Goal: Task Accomplishment & Management: Use online tool/utility

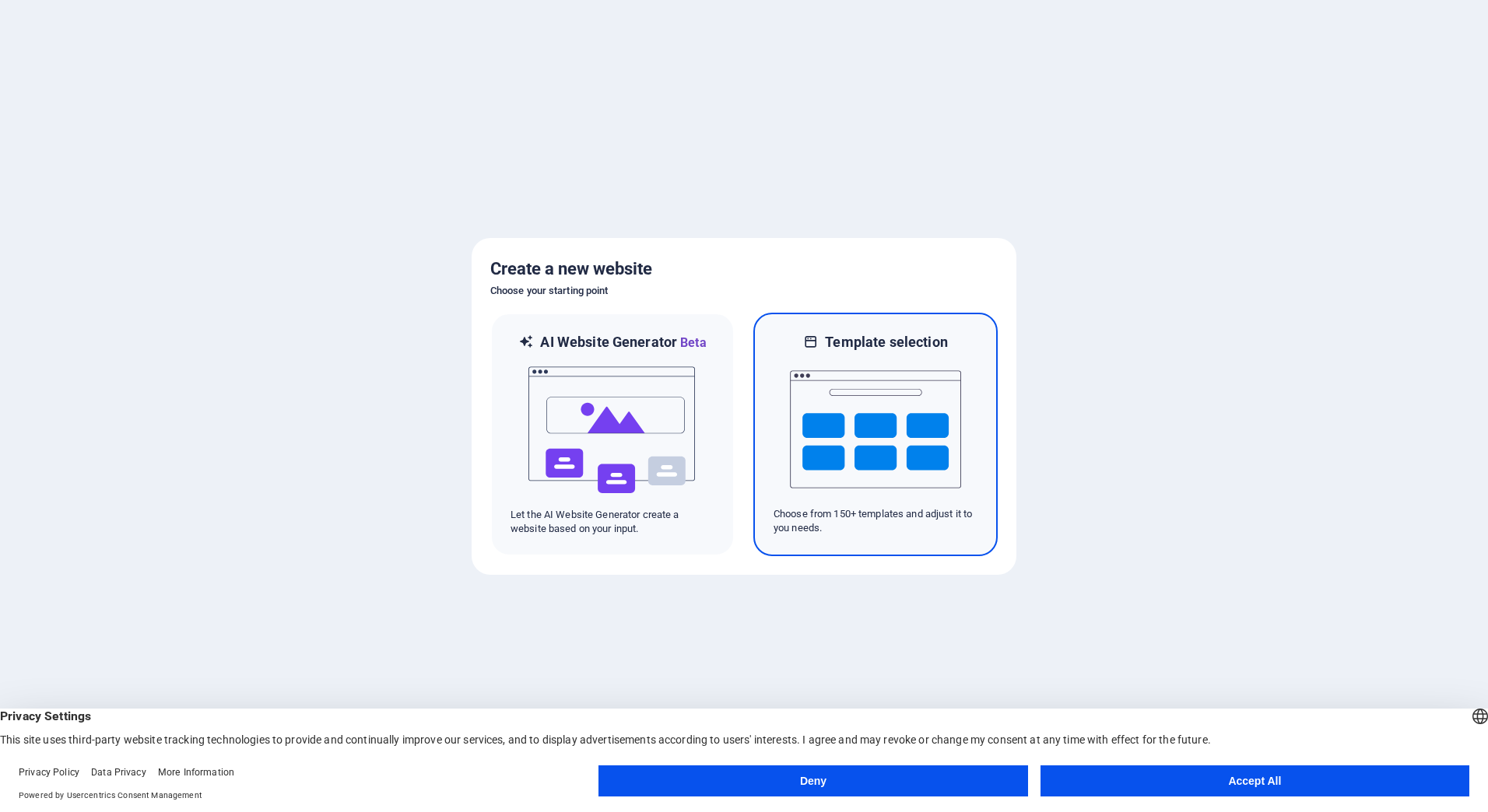
click at [885, 473] on img at bounding box center [876, 429] width 171 height 155
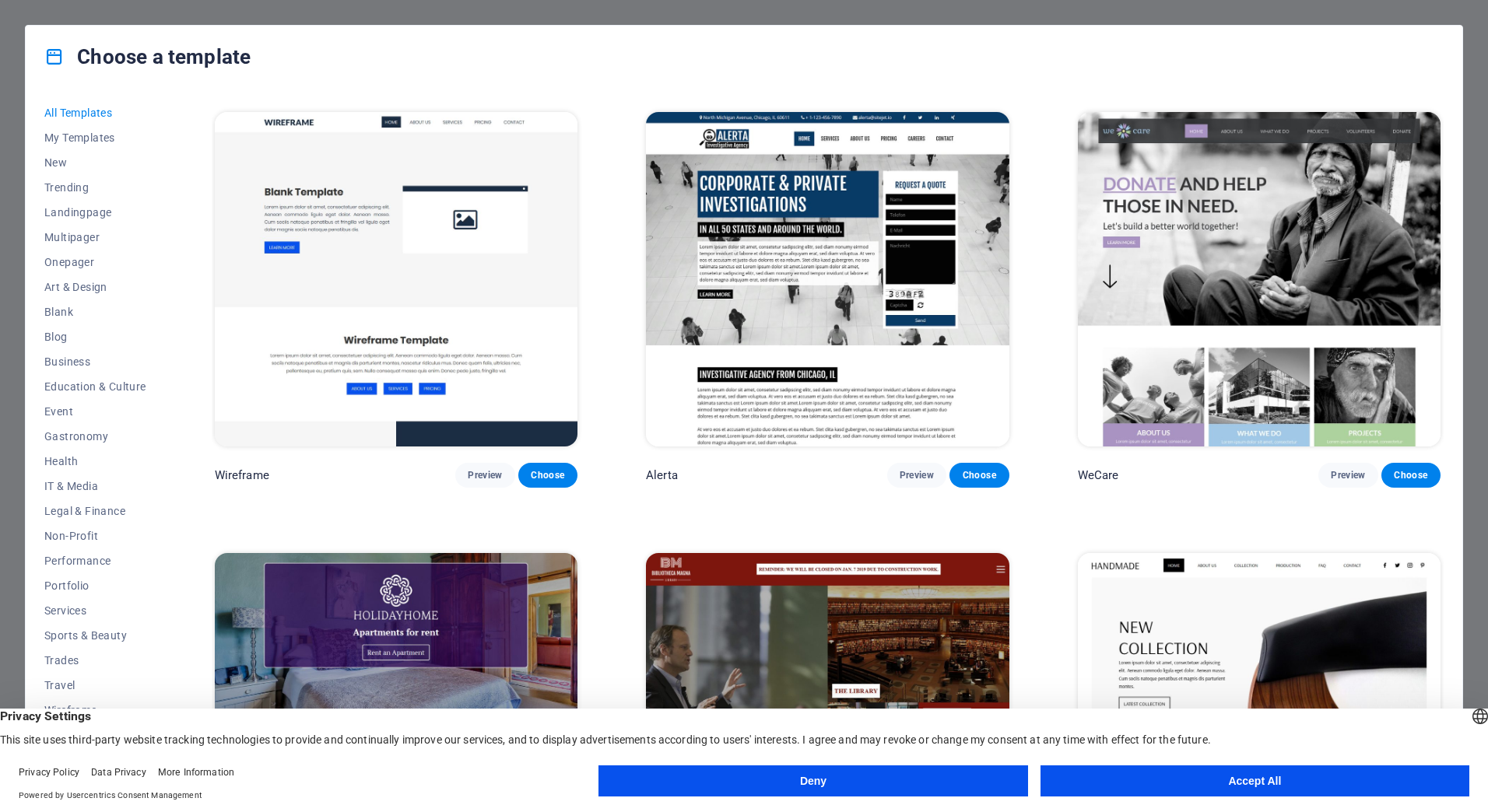
scroll to position [3346, 0]
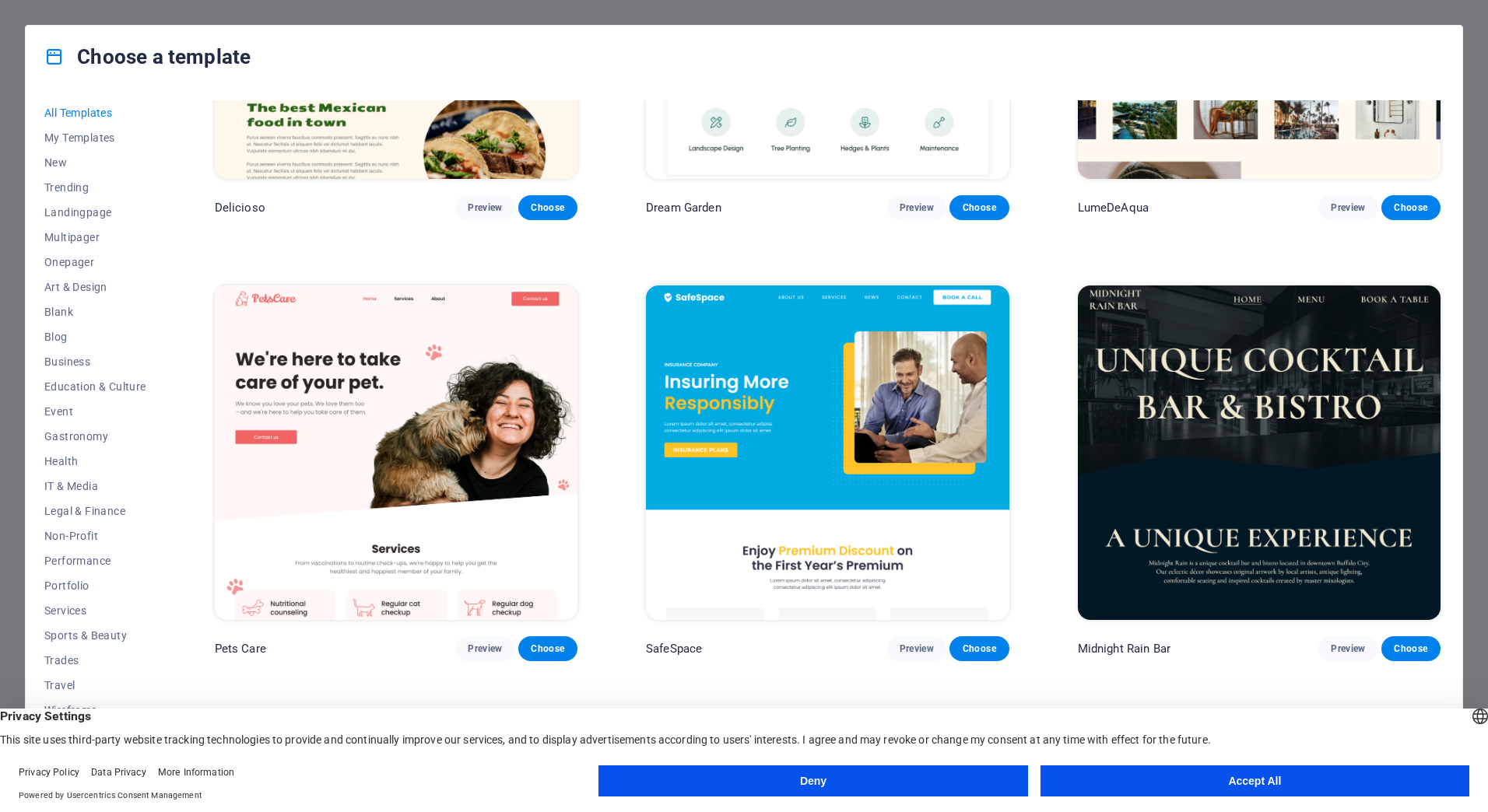
click at [84, 482] on span "IT & Media" at bounding box center [95, 486] width 102 height 13
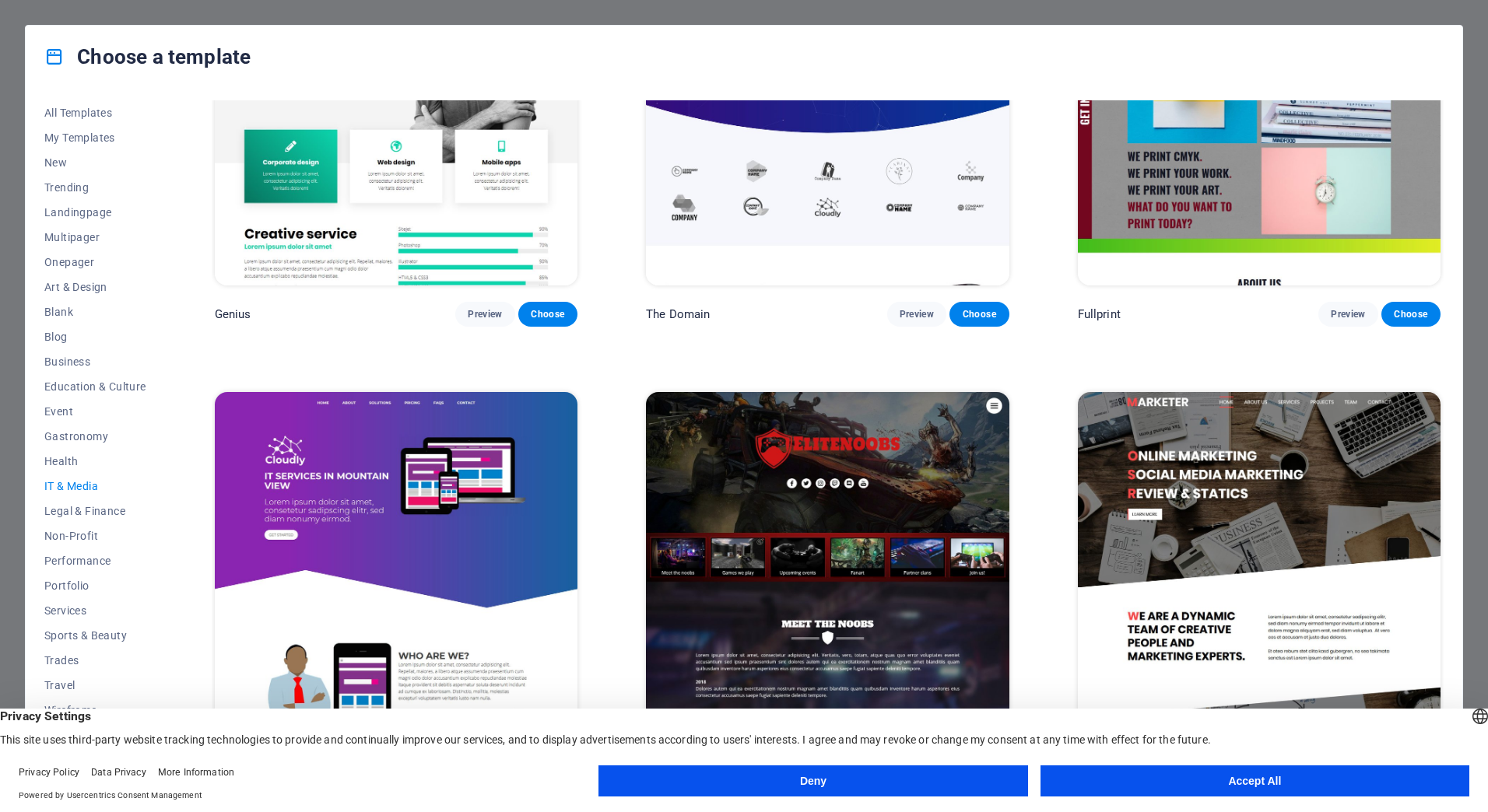
scroll to position [1027, 0]
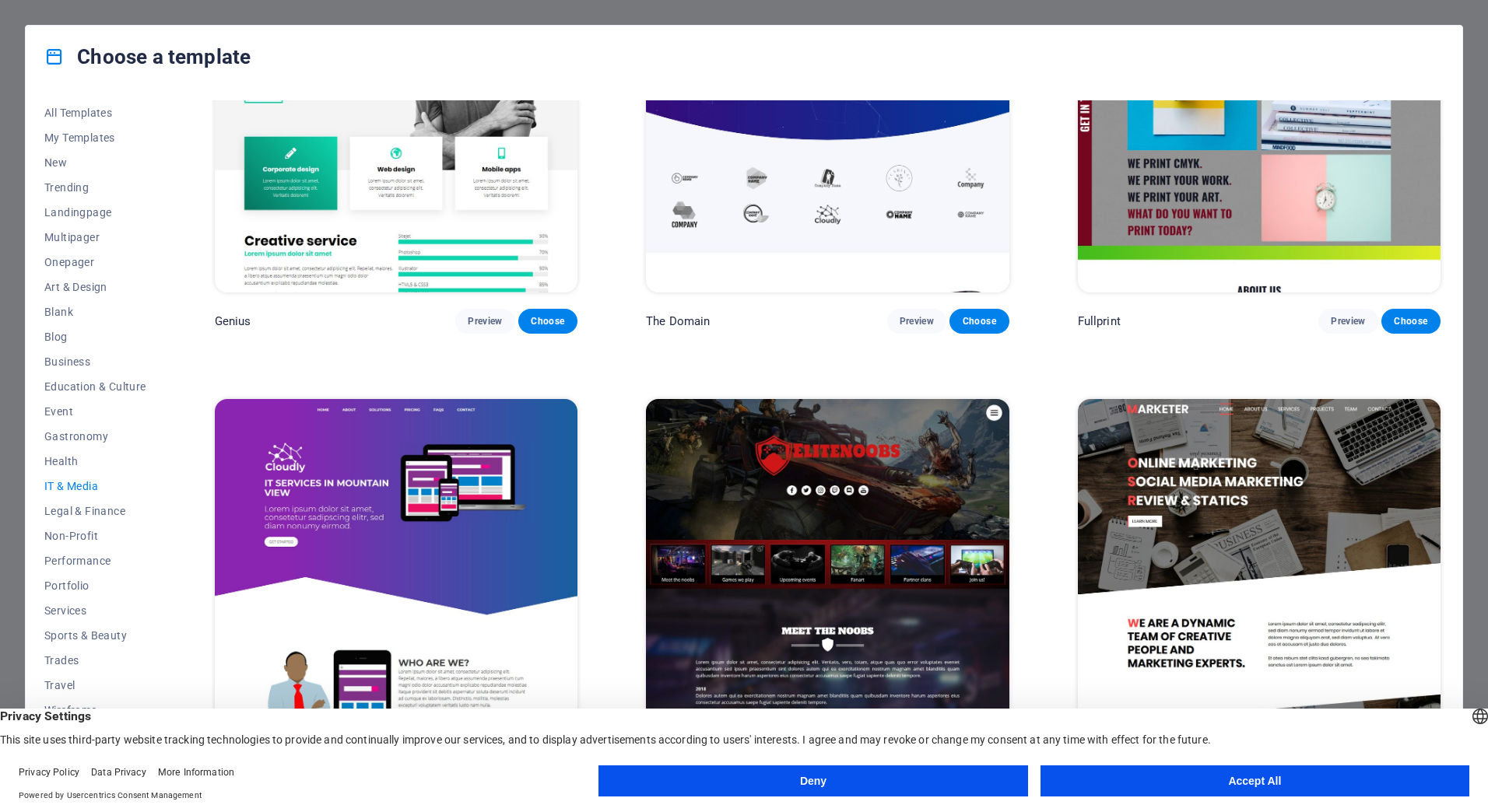
click at [345, 254] on img at bounding box center [396, 126] width 363 height 335
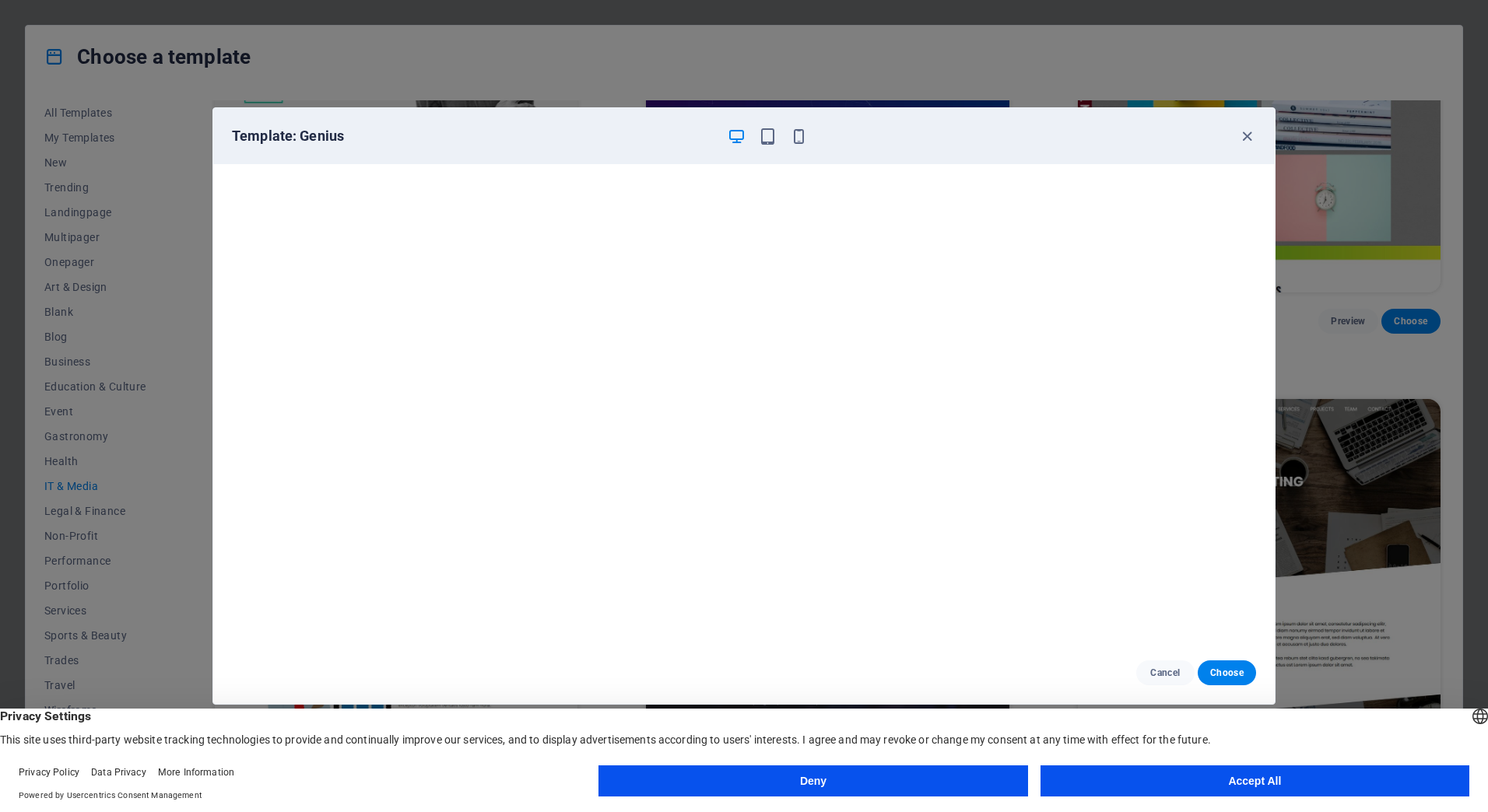
click at [1243, 671] on span "Choose" at bounding box center [1227, 672] width 34 height 13
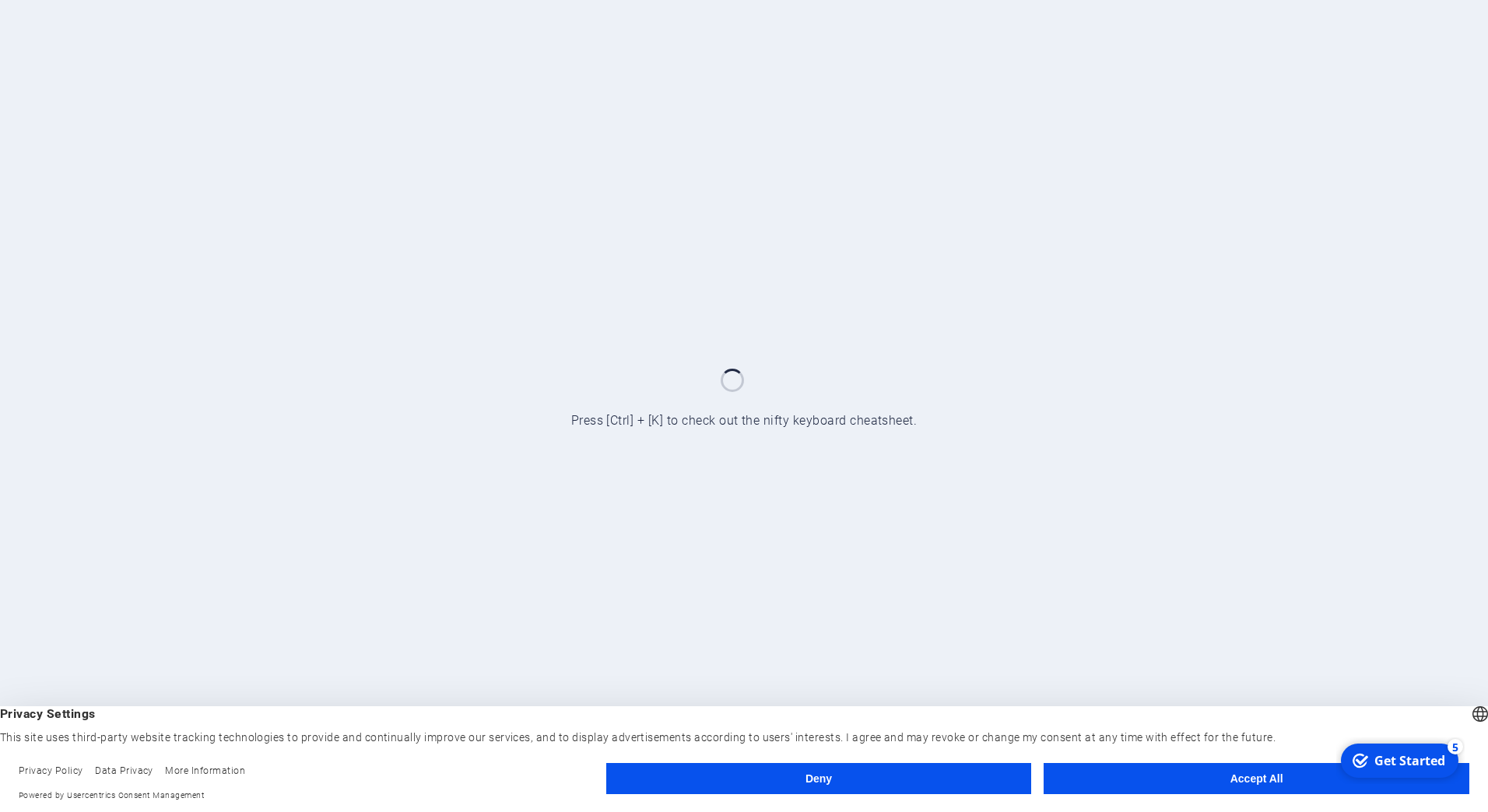
click at [1205, 779] on button "Accept All" at bounding box center [1257, 778] width 426 height 31
